Goal: Transaction & Acquisition: Book appointment/travel/reservation

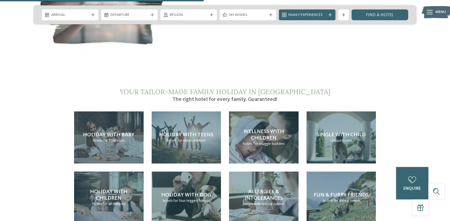
scroll to position [1131, 0]
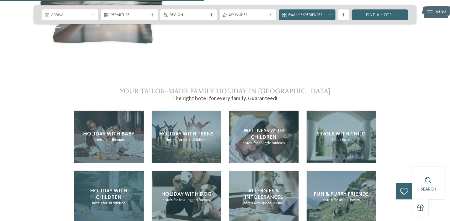
click at [106, 188] on span "Holiday with children" at bounding box center [108, 194] width 37 height 12
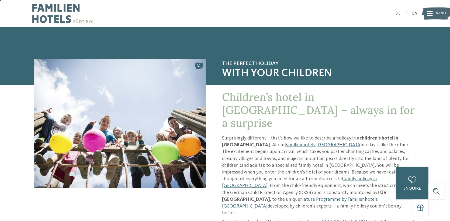
scroll to position [27, 0]
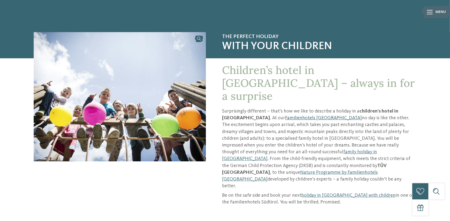
click at [285, 115] on link "Familienhotels [GEOGRAPHIC_DATA]" at bounding box center [323, 117] width 77 height 5
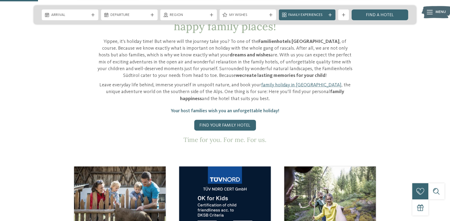
scroll to position [242, 0]
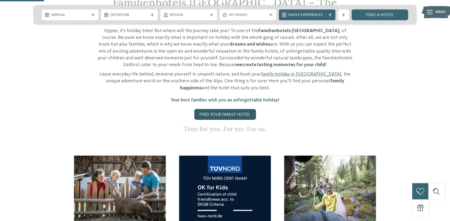
click at [231, 109] on link "Find your family hotel" at bounding box center [225, 114] width 62 height 11
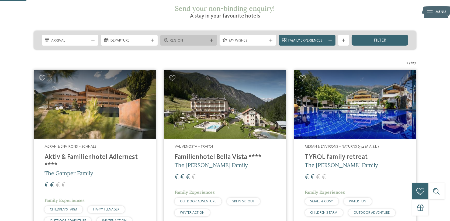
click at [204, 38] on span "Region" at bounding box center [189, 40] width 38 height 5
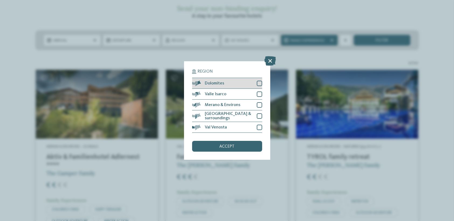
click at [258, 86] on div at bounding box center [259, 83] width 5 height 5
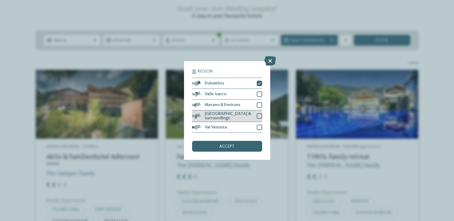
click at [260, 115] on div at bounding box center [259, 115] width 5 height 5
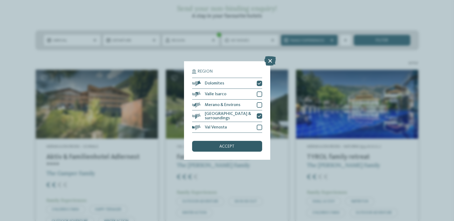
click at [228, 144] on span "accept" at bounding box center [226, 146] width 15 height 4
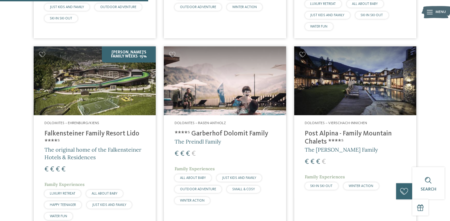
scroll to position [352, 0]
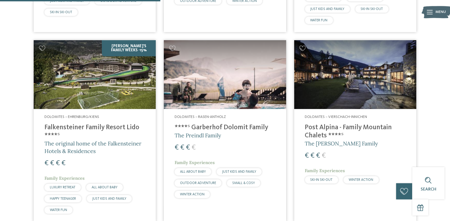
click at [252, 123] on h4 "****ˢ Garberhof Dolomit Family" at bounding box center [224, 127] width 100 height 8
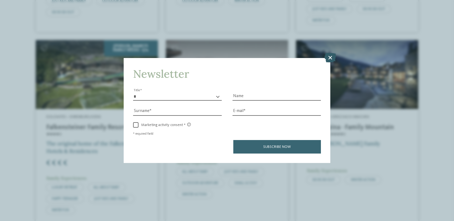
click at [333, 56] on icon at bounding box center [330, 57] width 12 height 9
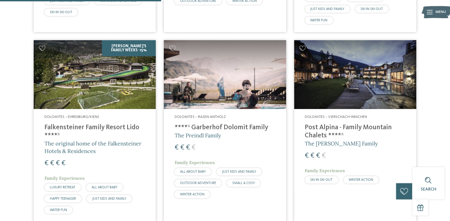
scroll to position [379, 0]
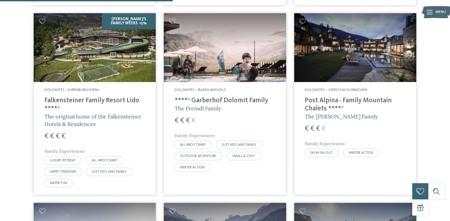
click at [358, 96] on h4 "Post Alpina - Family Mountain Chalets ****ˢ" at bounding box center [355, 104] width 100 height 16
click at [103, 96] on h4 "Falkensteiner Family Resort Lido ****ˢ" at bounding box center [94, 104] width 100 height 16
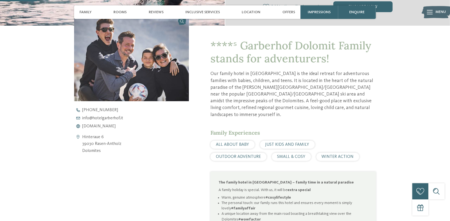
scroll to position [215, 0]
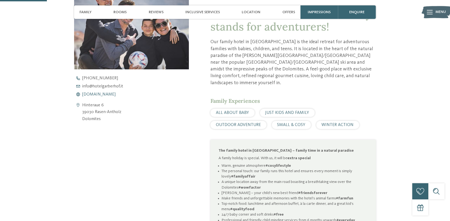
click at [113, 96] on span "www.hotelgarberhof.it" at bounding box center [98, 94] width 33 height 4
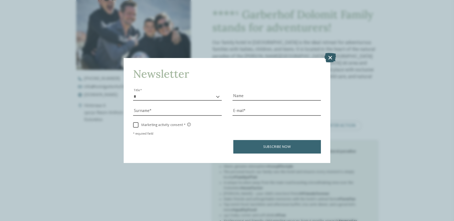
click at [329, 60] on icon at bounding box center [330, 57] width 12 height 9
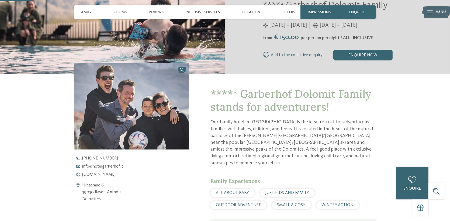
scroll to position [135, 0]
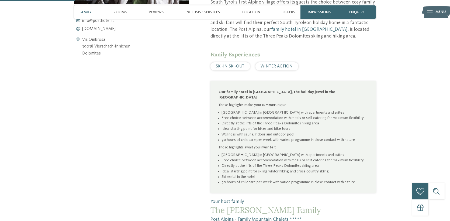
scroll to position [296, 0]
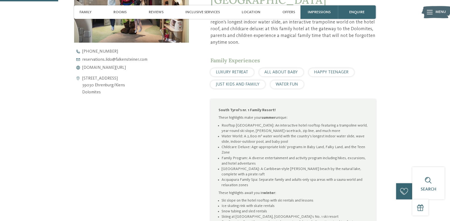
scroll to position [242, 0]
click at [110, 68] on span "[DOMAIN_NAME][URL]" at bounding box center [104, 67] width 44 height 4
